Goal: Transaction & Acquisition: Book appointment/travel/reservation

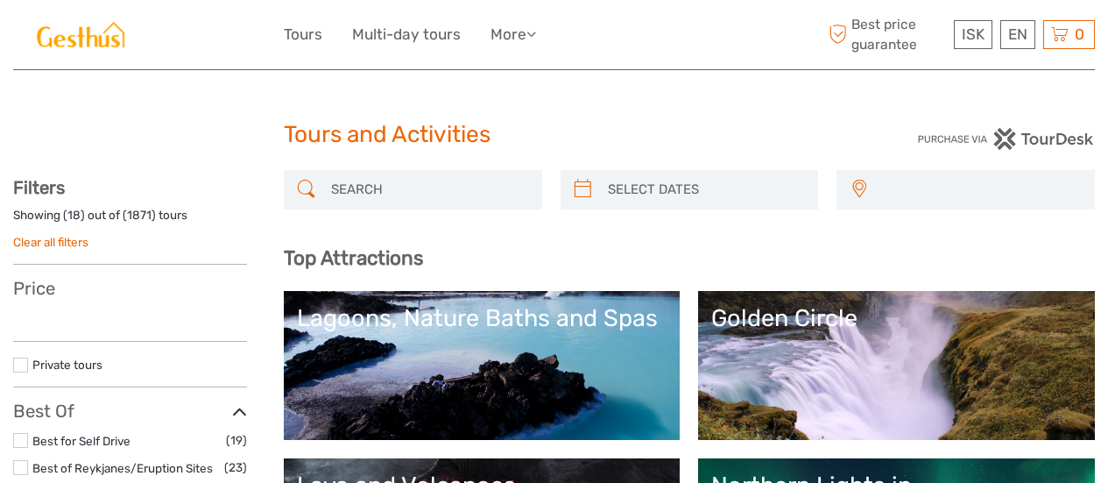
select select
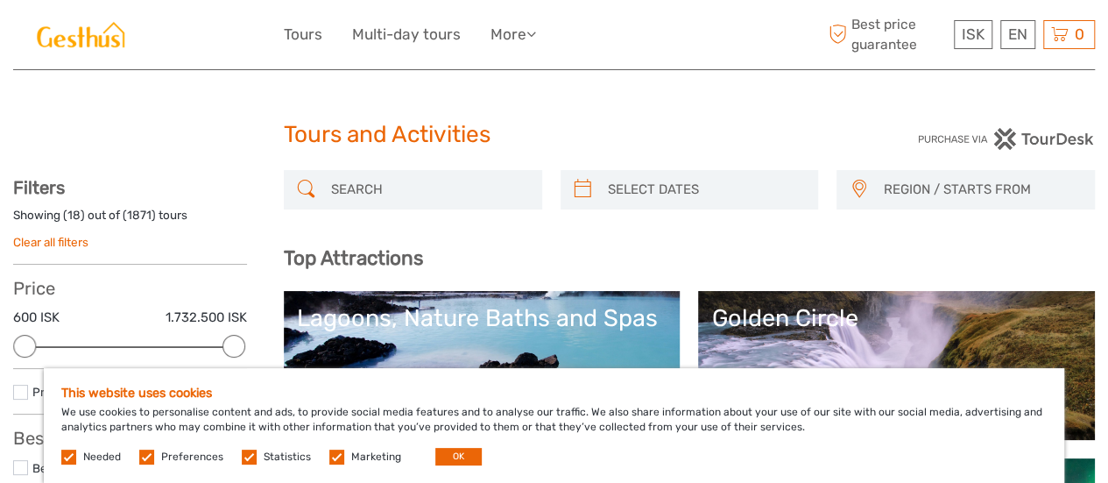
click at [336, 455] on label at bounding box center [336, 457] width 15 height 15
click at [0, 0] on input "checkbox" at bounding box center [0, 0] width 0 height 0
click at [249, 455] on label at bounding box center [249, 457] width 15 height 15
click at [0, 0] on input "checkbox" at bounding box center [0, 0] width 0 height 0
click at [149, 454] on label at bounding box center [146, 457] width 15 height 15
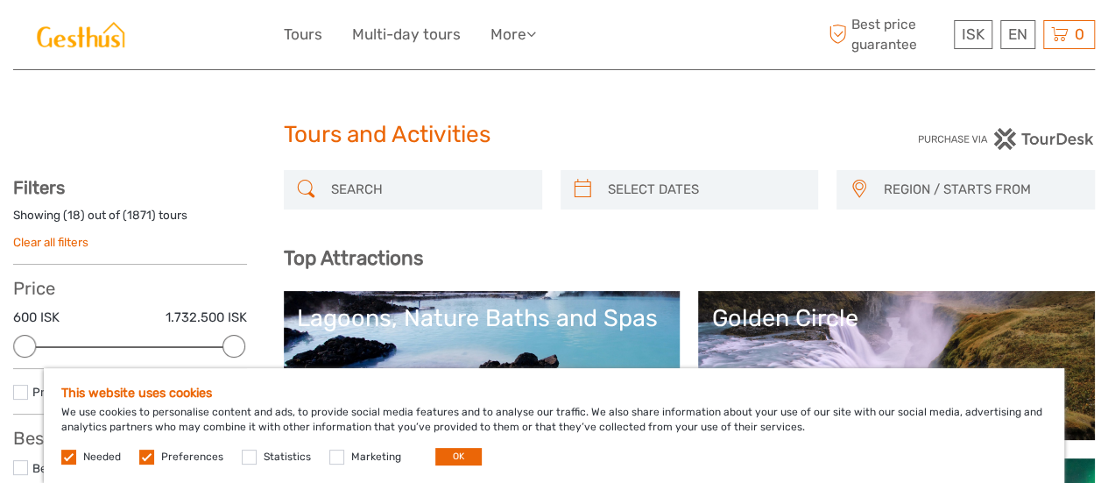
click at [0, 0] on input "checkbox" at bounding box center [0, 0] width 0 height 0
click at [72, 457] on label at bounding box center [68, 457] width 15 height 15
click at [63, 454] on label at bounding box center [68, 457] width 15 height 15
click at [441, 455] on button "OK" at bounding box center [459, 457] width 46 height 18
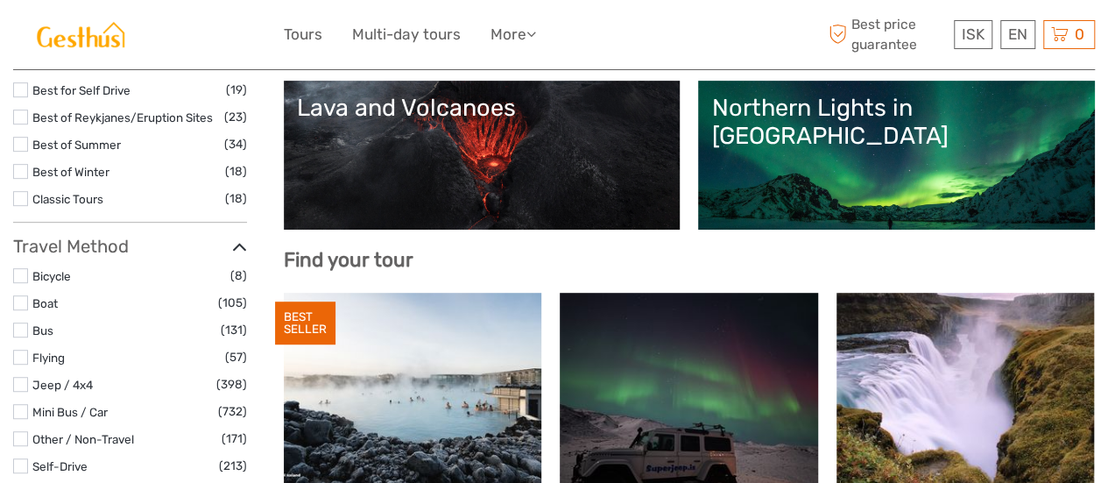
scroll to position [263, 0]
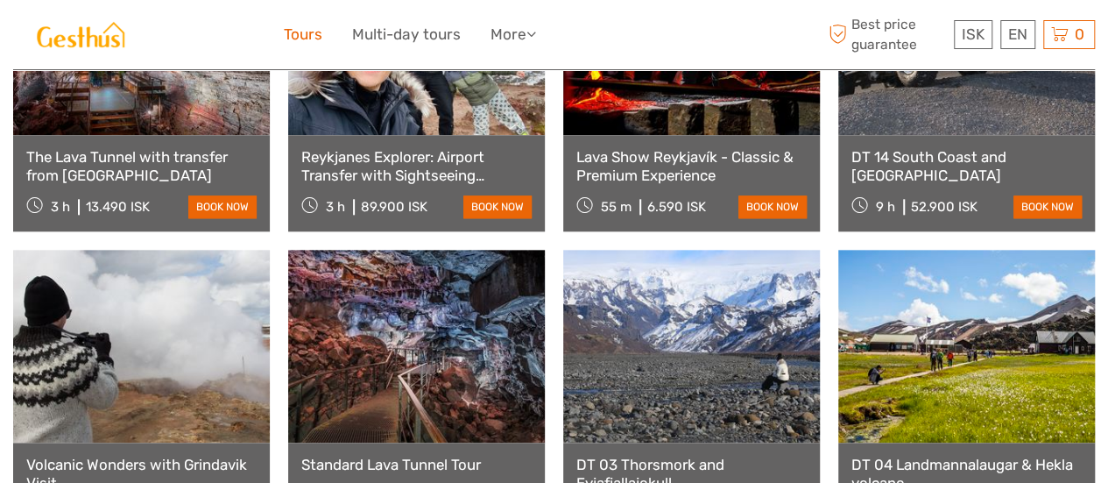
scroll to position [613, 0]
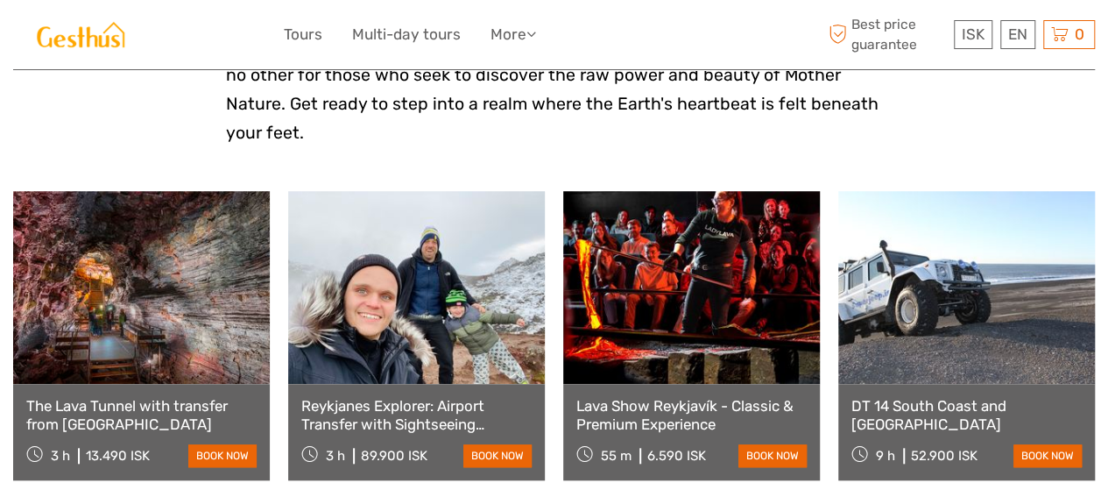
click at [548, 32] on ul "Tours Multi-day tours More Travel Articles Travel Articles" at bounding box center [423, 34] width 279 height 25
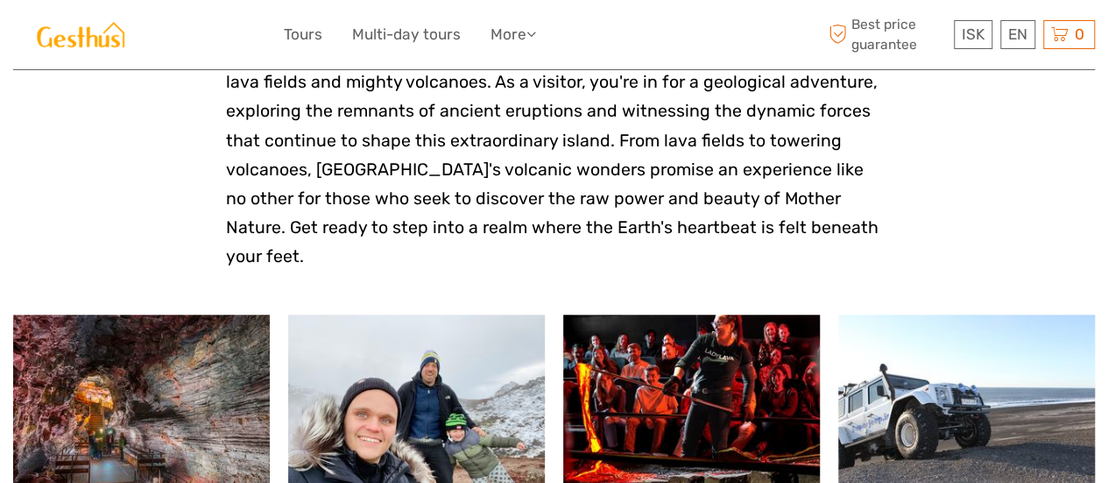
scroll to position [526, 0]
